Goal: Task Accomplishment & Management: Manage account settings

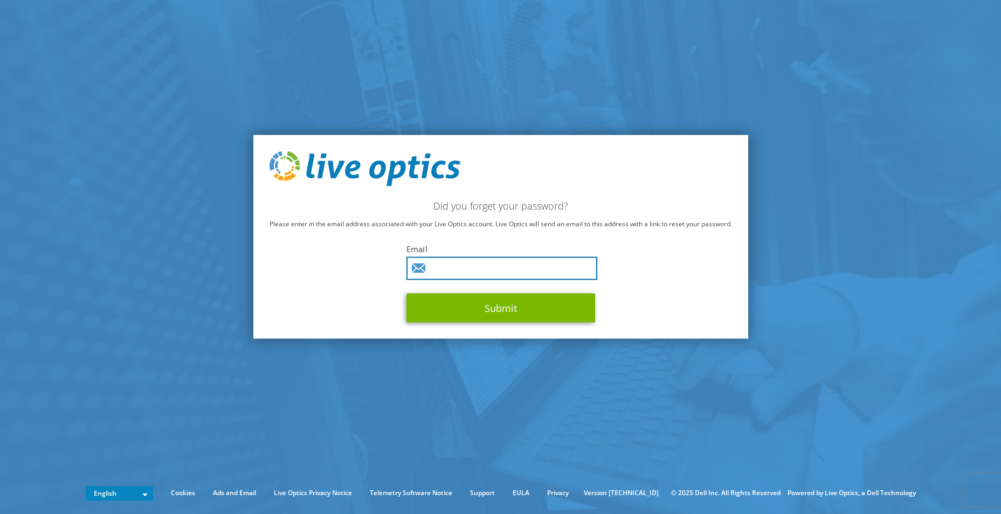
click at [517, 270] on input "text" at bounding box center [502, 268] width 191 height 23
type input "steve.putt@asmpt.com"
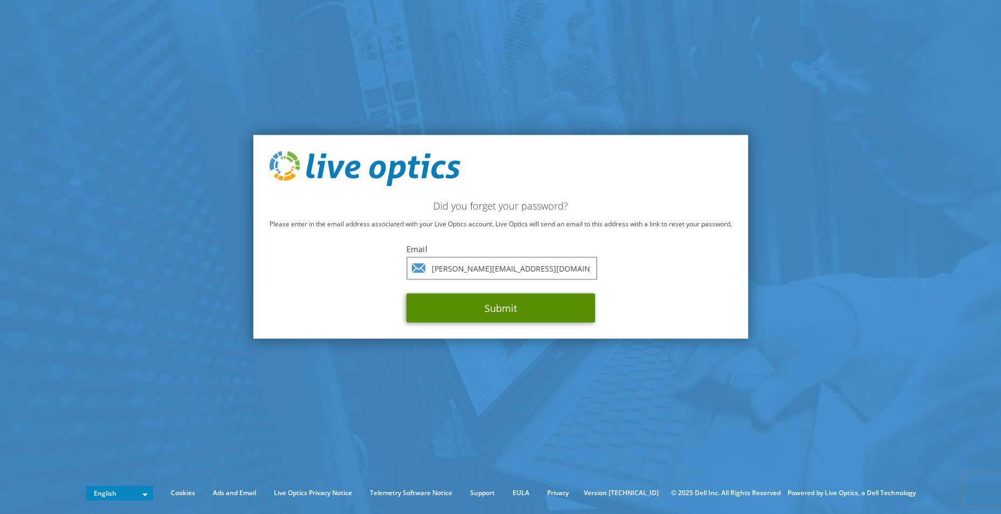
click at [497, 305] on button "Submit" at bounding box center [501, 308] width 189 height 29
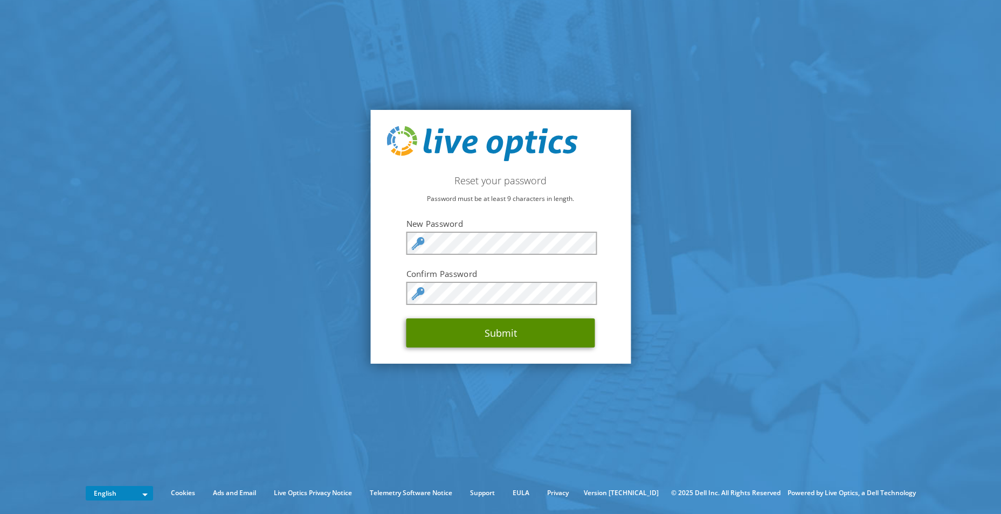
click at [498, 330] on button "Submit" at bounding box center [501, 333] width 189 height 29
